Goal: Information Seeking & Learning: Learn about a topic

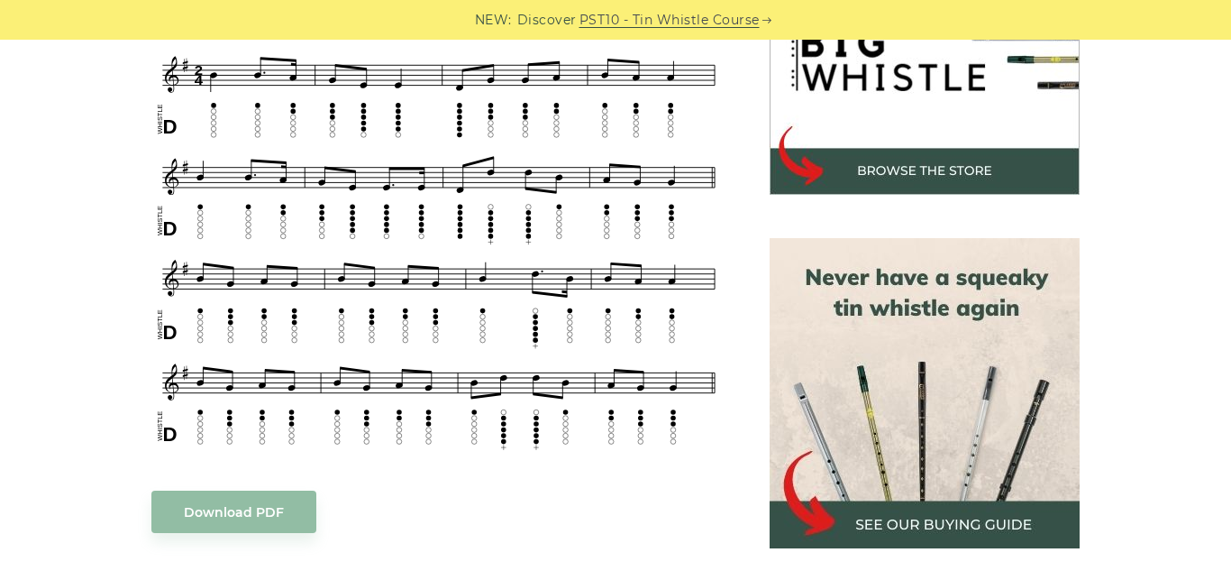
scroll to position [641, 0]
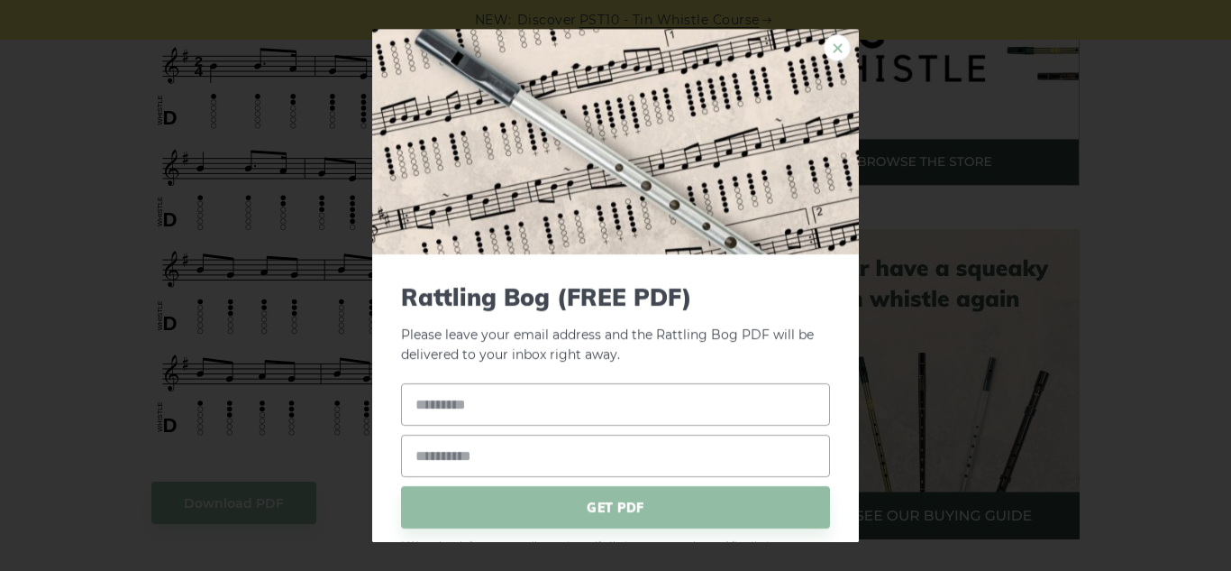
click at [841, 52] on link "×" at bounding box center [837, 47] width 27 height 27
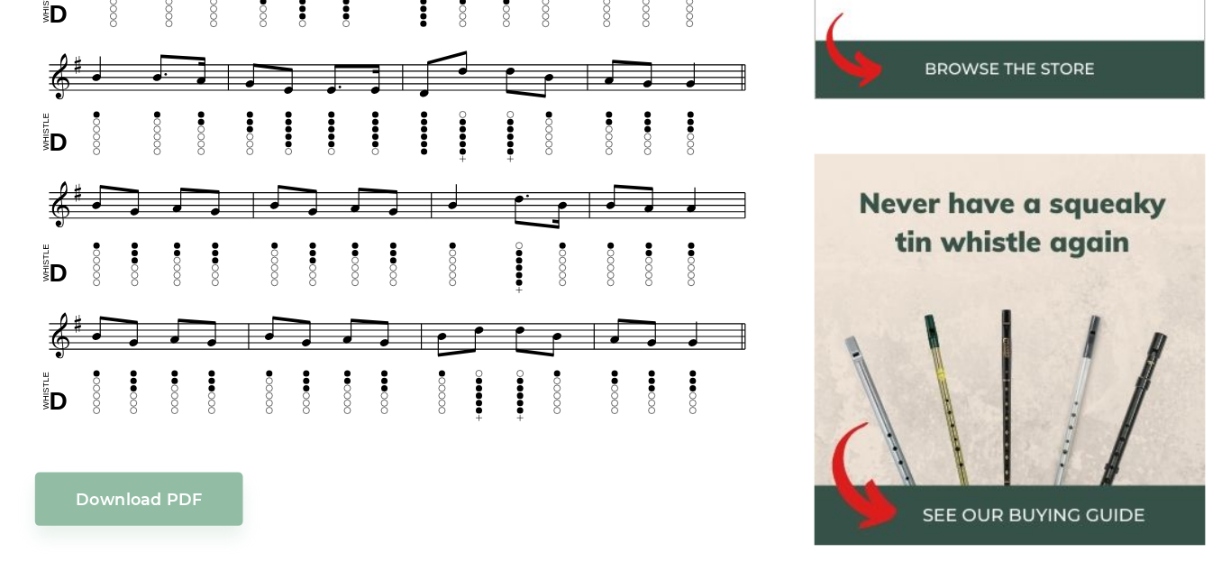
scroll to position [626, 0]
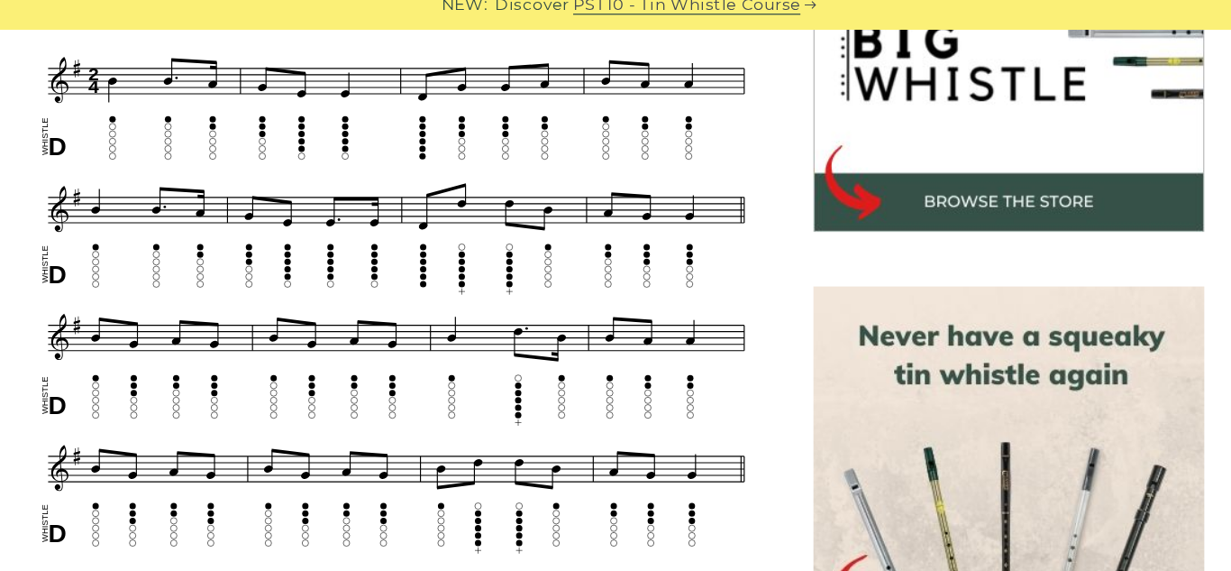
click at [1073, 251] on img at bounding box center [925, 398] width 310 height 310
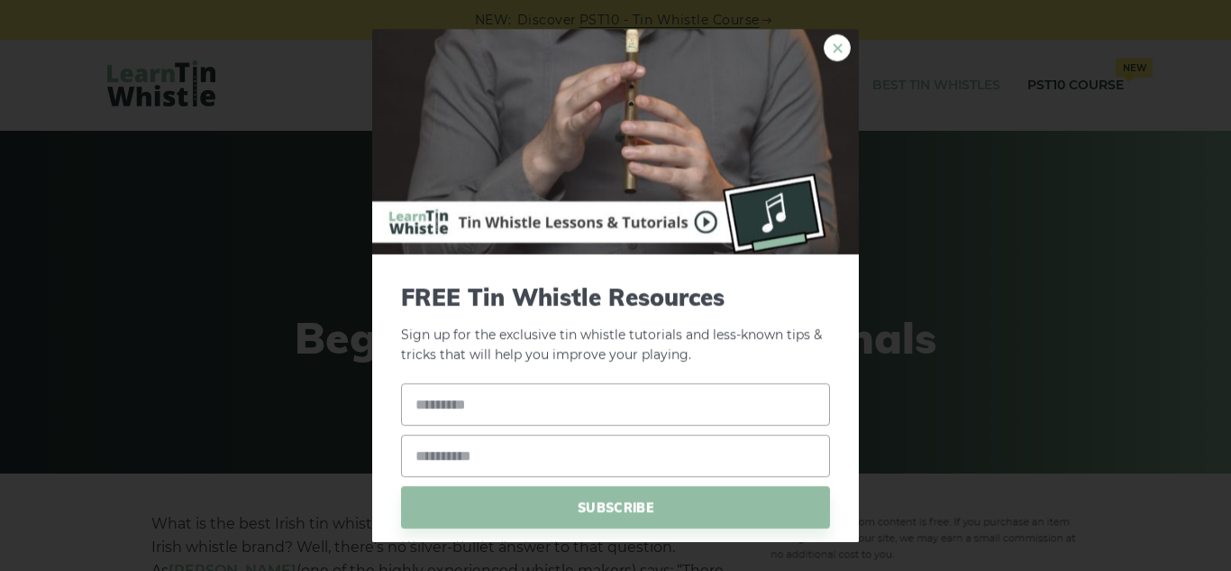
click at [836, 57] on link "×" at bounding box center [837, 47] width 27 height 27
